Goal: Task Accomplishment & Management: Manage account settings

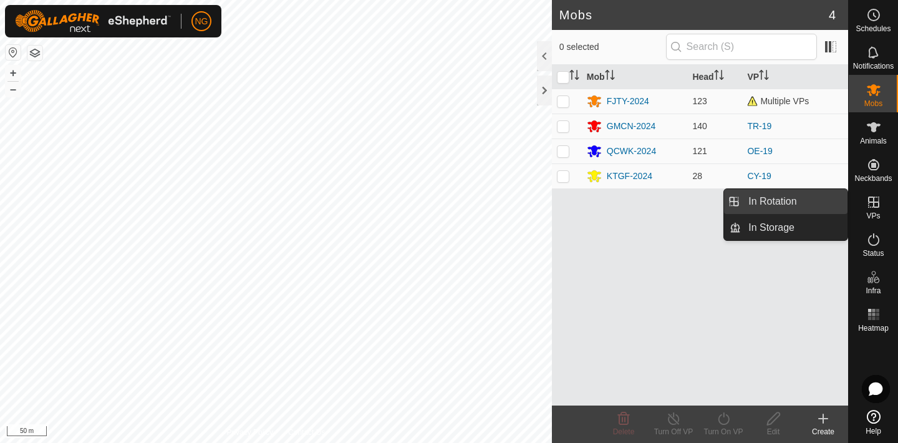
click at [807, 198] on link "In Rotation" at bounding box center [794, 201] width 107 height 25
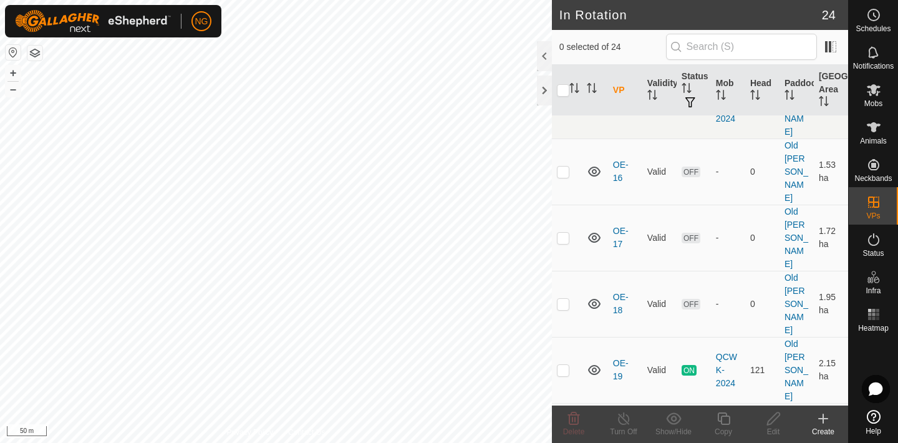
scroll to position [203, 0]
click at [561, 362] on p-checkbox at bounding box center [563, 367] width 12 height 10
checkbox input "true"
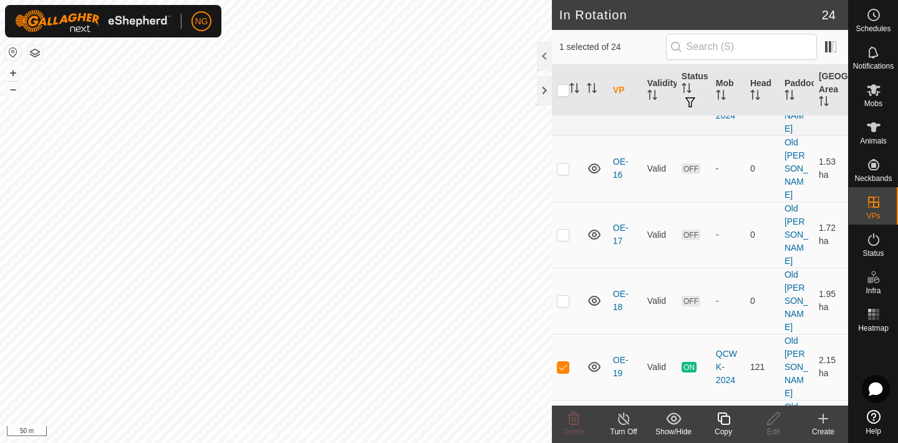
click at [724, 415] on icon at bounding box center [723, 418] width 12 height 12
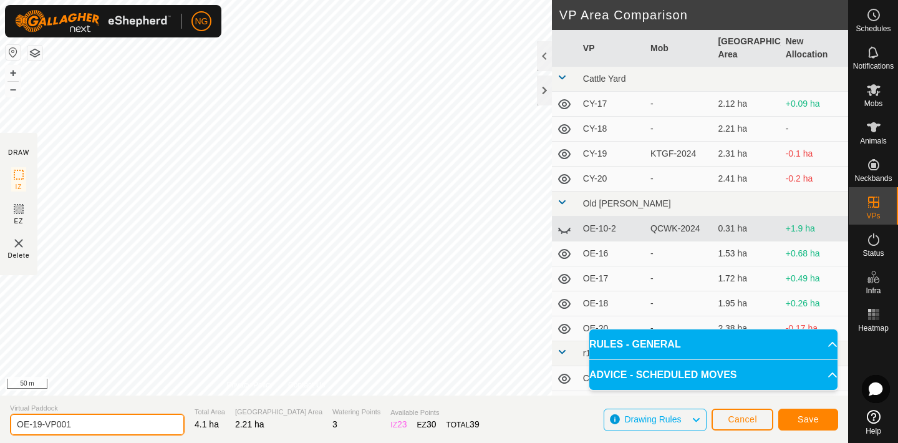
click at [98, 423] on input "OE-19-VP001" at bounding box center [97, 424] width 175 height 22
type input "OE-19-VP-ca"
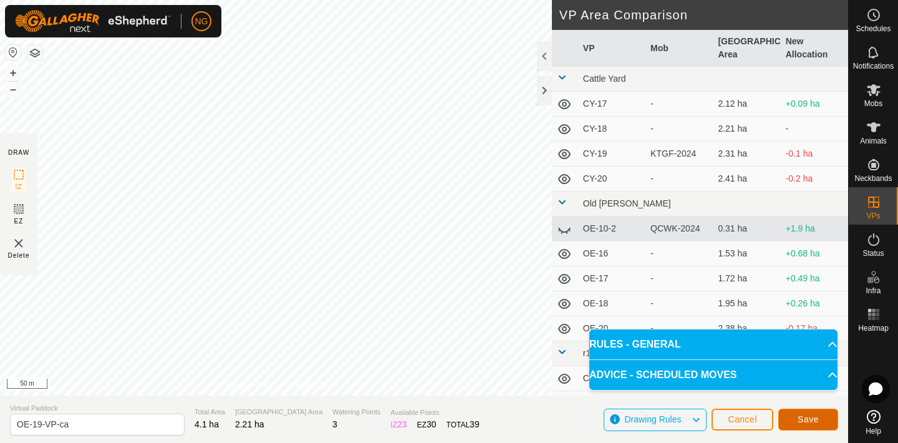
click at [795, 417] on button "Save" at bounding box center [808, 419] width 60 height 22
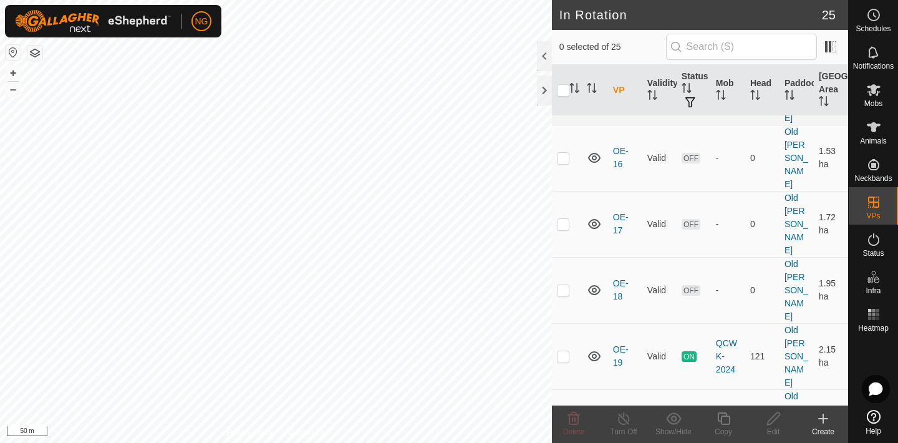
scroll to position [214, 0]
